Goal: Task Accomplishment & Management: Use online tool/utility

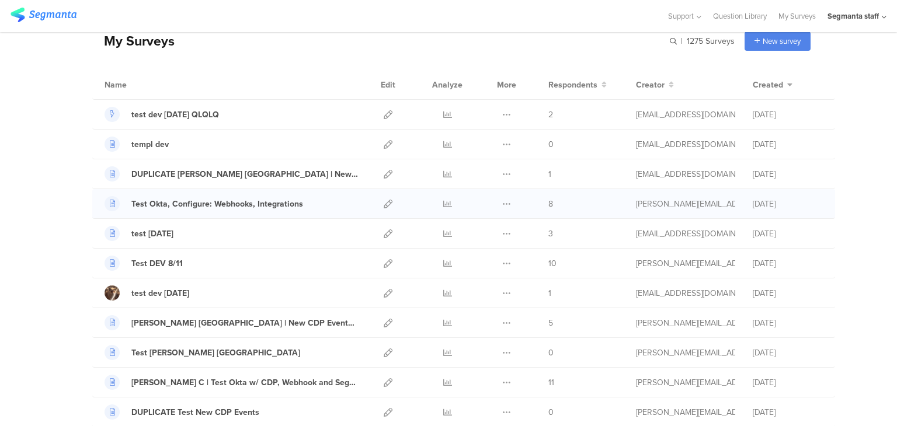
scroll to position [175, 0]
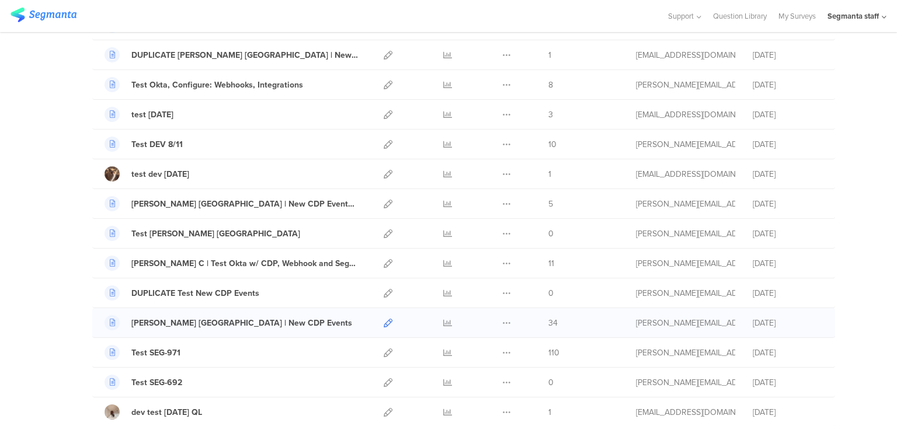
click at [384, 322] on icon at bounding box center [388, 323] width 9 height 9
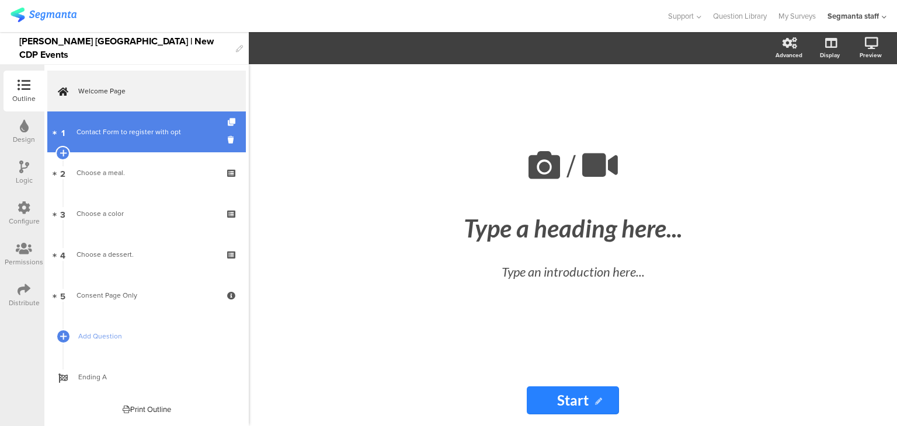
click at [106, 122] on link "1 Contact Form to register with opt" at bounding box center [146, 132] width 199 height 41
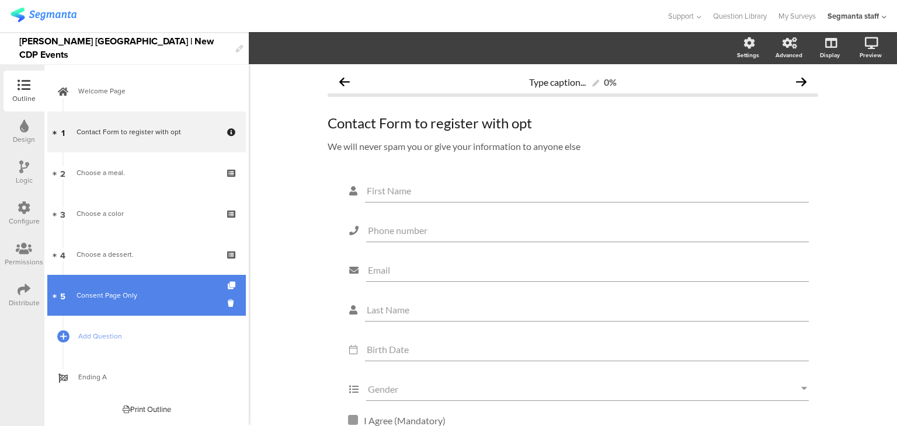
click at [145, 296] on div "Consent Page Only" at bounding box center [146, 296] width 140 height 12
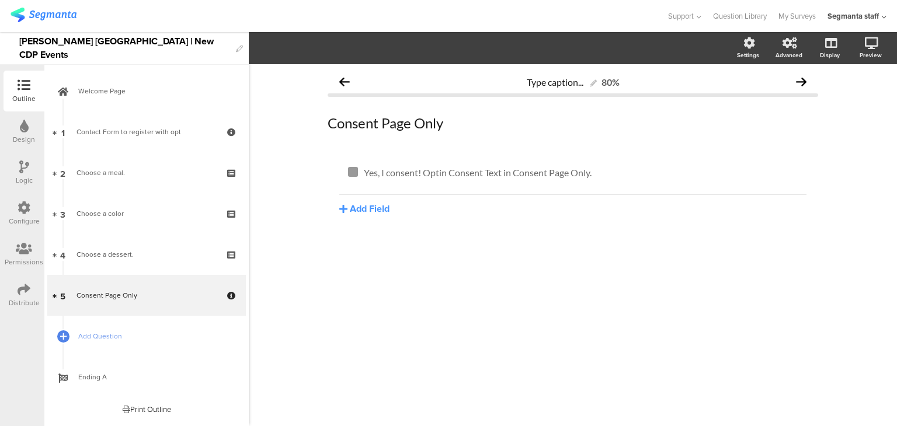
click at [24, 205] on icon at bounding box center [24, 207] width 13 height 13
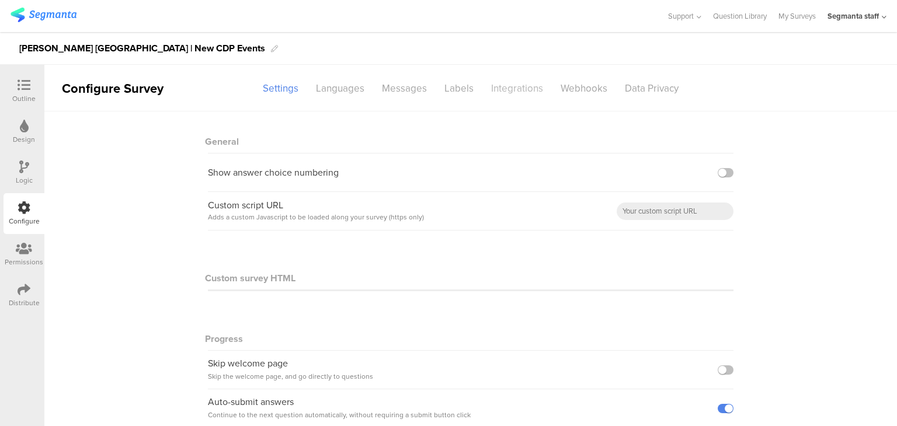
click at [507, 88] on div "Integrations" at bounding box center [516, 88] width 69 height 20
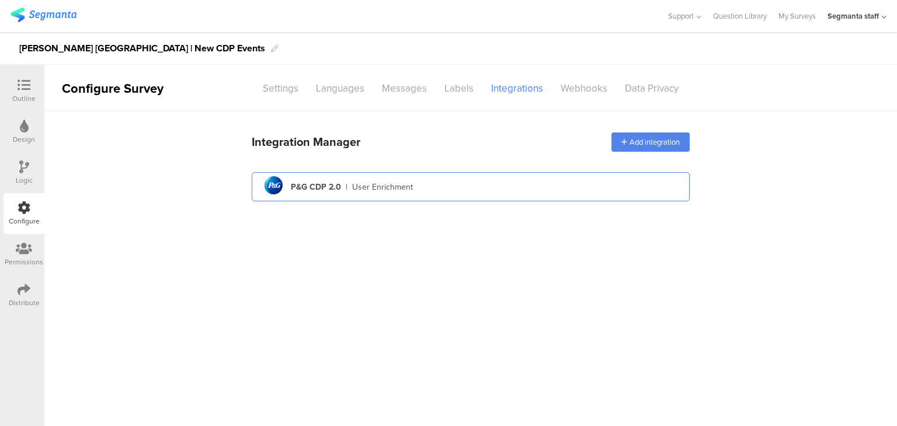
click at [427, 192] on div "pg logo P&G CDP 2.0 | User Enrichment" at bounding box center [470, 187] width 419 height 29
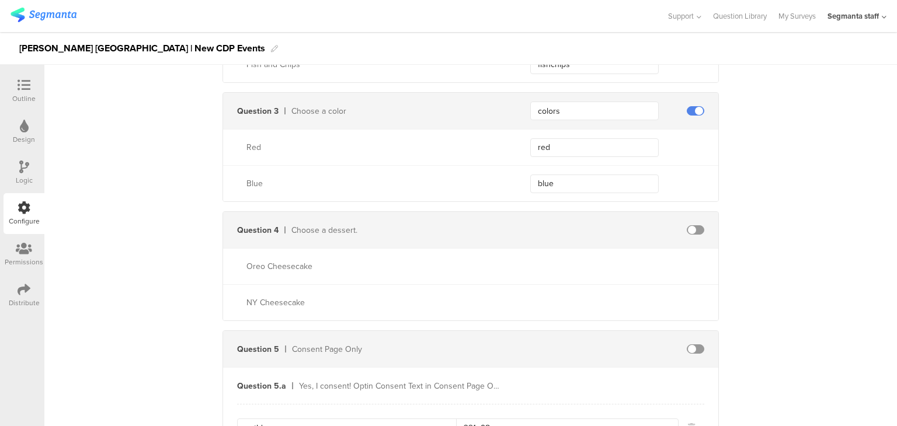
scroll to position [1759, 0]
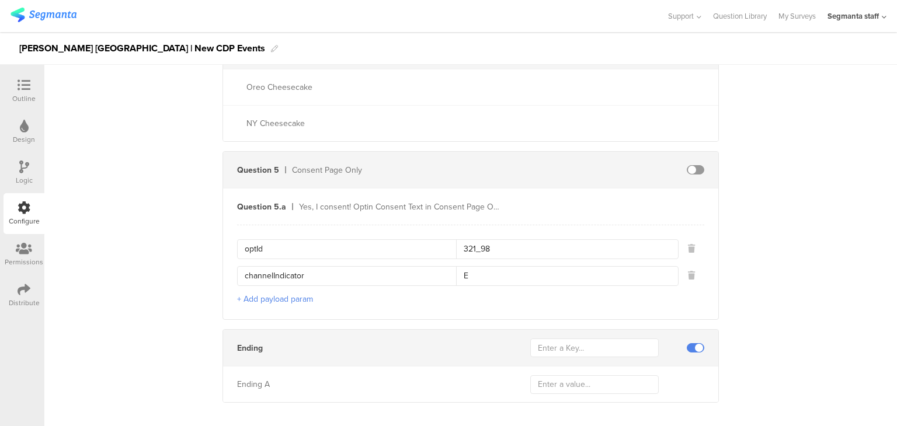
click at [13, 303] on div "Distribute" at bounding box center [24, 303] width 31 height 11
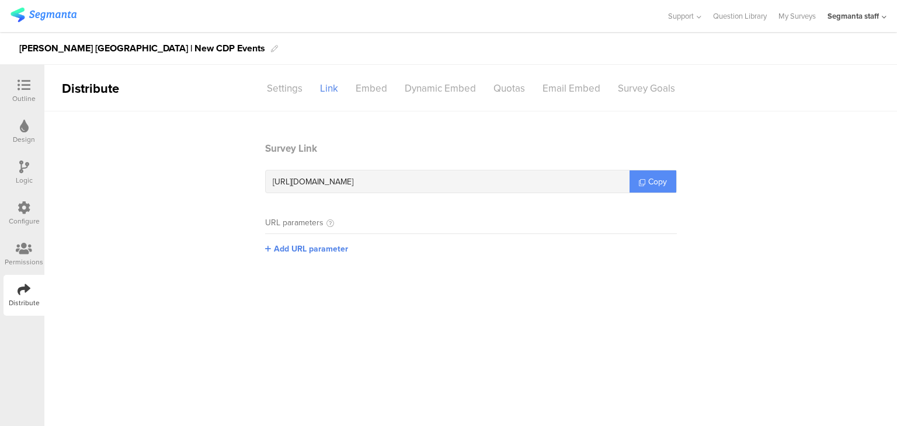
click at [651, 182] on span "Copy" at bounding box center [657, 182] width 19 height 12
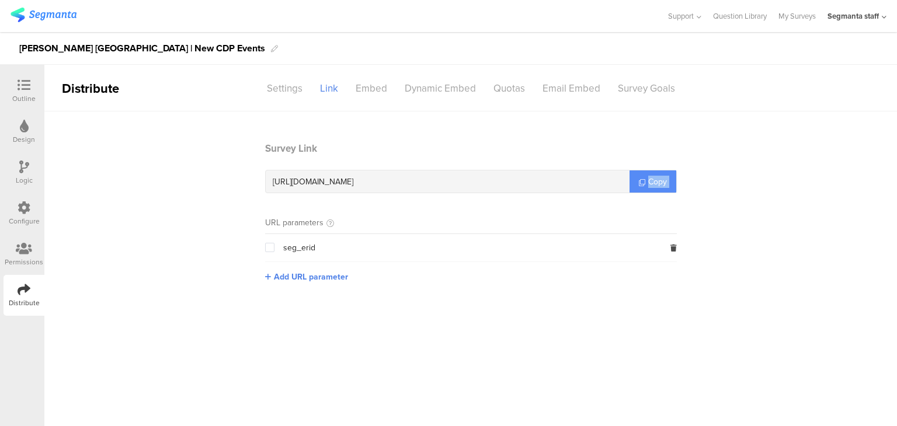
click at [651, 182] on span "Copy" at bounding box center [657, 182] width 19 height 12
drag, startPoint x: 651, startPoint y: 182, endPoint x: 656, endPoint y: 180, distance: 6.0
click at [655, 180] on span "Copy" at bounding box center [657, 182] width 19 height 12
drag, startPoint x: 637, startPoint y: 1, endPoint x: 420, endPoint y: 180, distance: 281.6
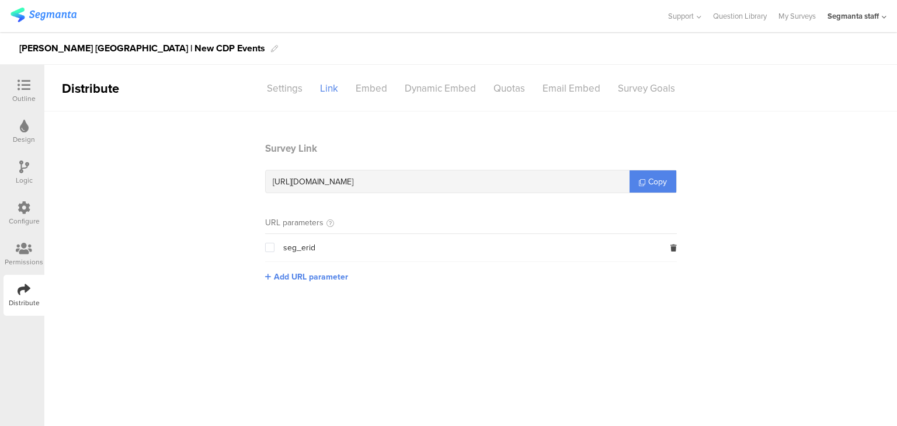
click at [420, 180] on div "[URL][DOMAIN_NAME]" at bounding box center [448, 182] width 364 height 22
drag, startPoint x: 413, startPoint y: 180, endPoint x: 380, endPoint y: 179, distance: 33.3
click at [380, 179] on div "[URL][DOMAIN_NAME]" at bounding box center [448, 182] width 364 height 22
copy span "05437k"
click at [808, 19] on link "My Surveys" at bounding box center [796, 16] width 37 height 32
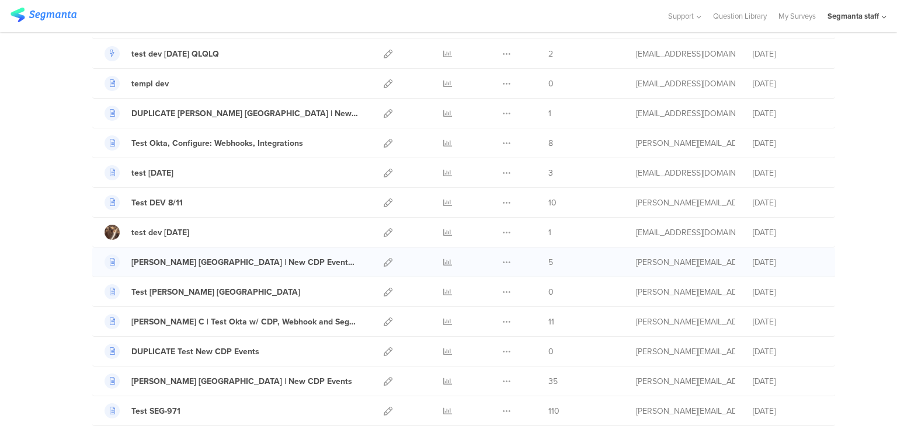
scroll to position [292, 0]
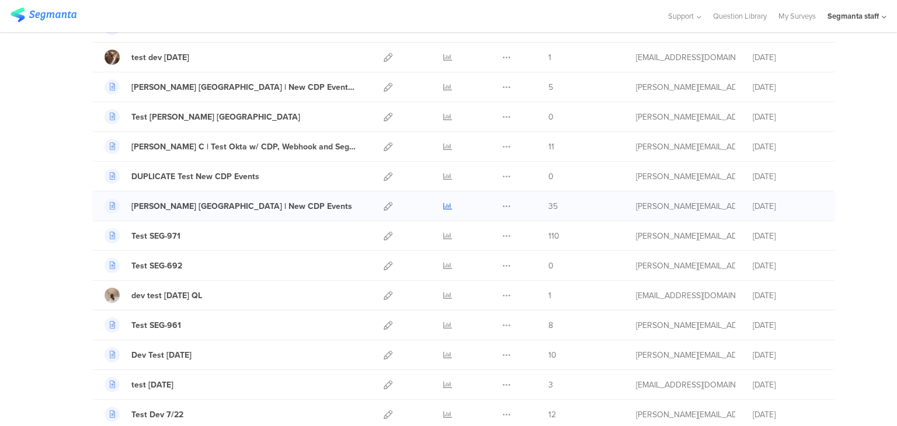
click at [444, 206] on icon at bounding box center [447, 206] width 9 height 9
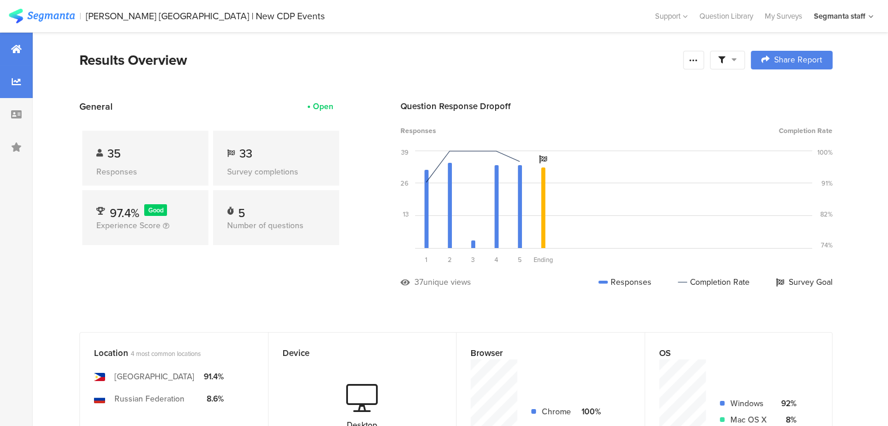
click at [8, 92] on div at bounding box center [16, 81] width 33 height 33
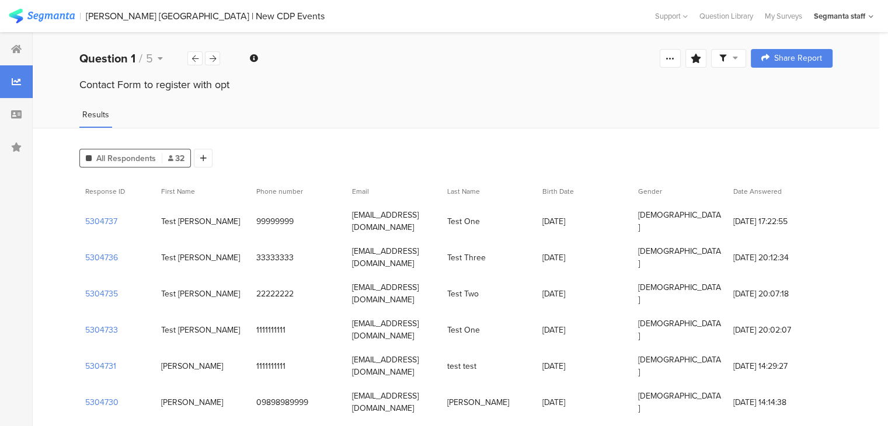
drag, startPoint x: 110, startPoint y: 210, endPoint x: 76, endPoint y: 215, distance: 34.3
copy section "5304737"
